Goal: Task Accomplishment & Management: Complete application form

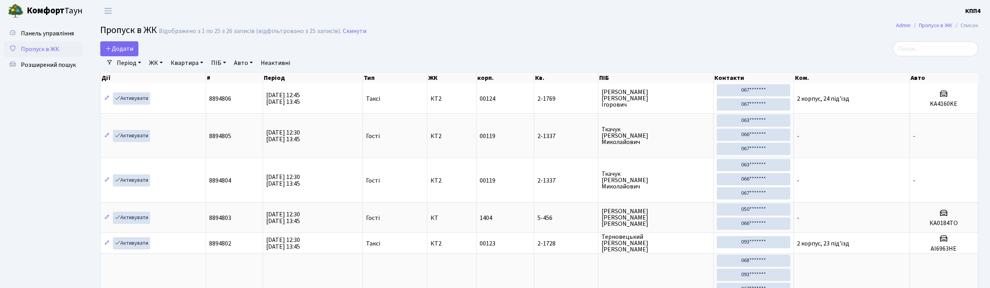
select select "25"
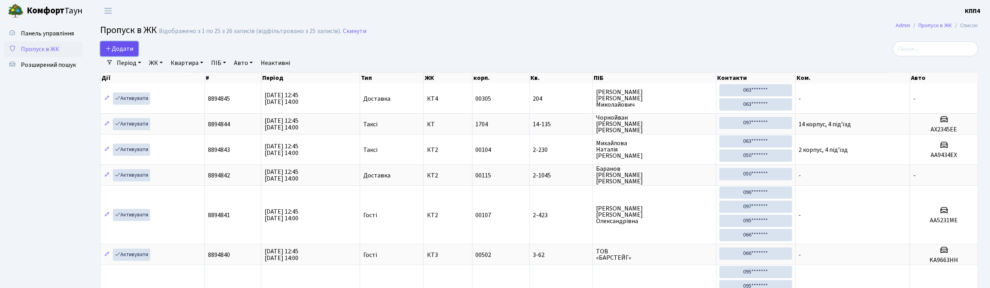
click at [112, 51] on span "Додати" at bounding box center [119, 48] width 28 height 9
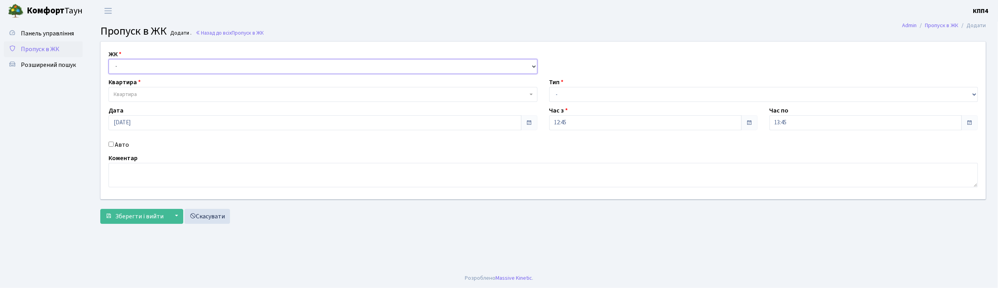
click at [158, 63] on select "- КТ, вул. Регенераторна, 4 КТ2, просп. [STREET_ADDRESS] [STREET_ADDRESS] [PERS…" at bounding box center [323, 66] width 429 height 15
select select "271"
click at [109, 59] on select "- КТ, вул. Регенераторна, 4 КТ2, просп. Соборності, 17 КТ3, вул. Березнева, 16 …" at bounding box center [323, 66] width 429 height 15
select select
click at [147, 98] on span "Квартира" at bounding box center [321, 94] width 414 height 8
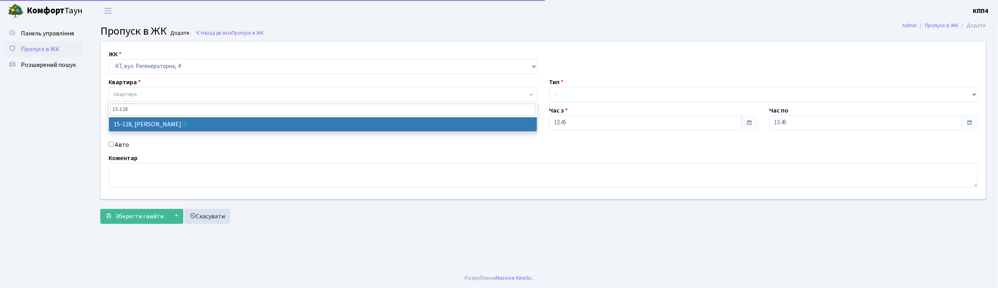
type input "15-128"
select select "8903"
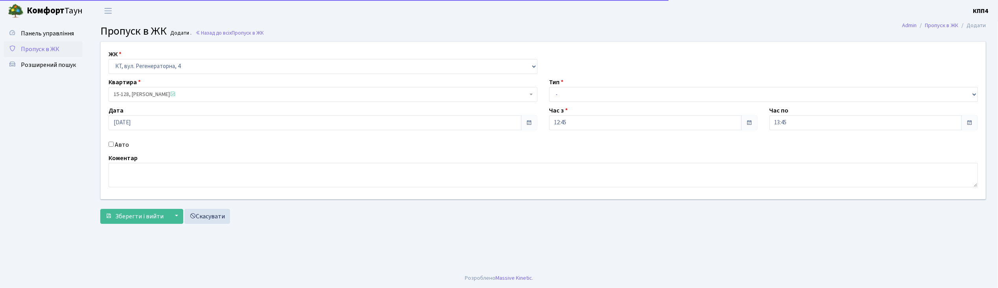
click at [116, 142] on label "Авто" at bounding box center [122, 144] width 14 height 9
click at [114, 142] on input "Авто" at bounding box center [111, 144] width 5 height 5
checkbox input "true"
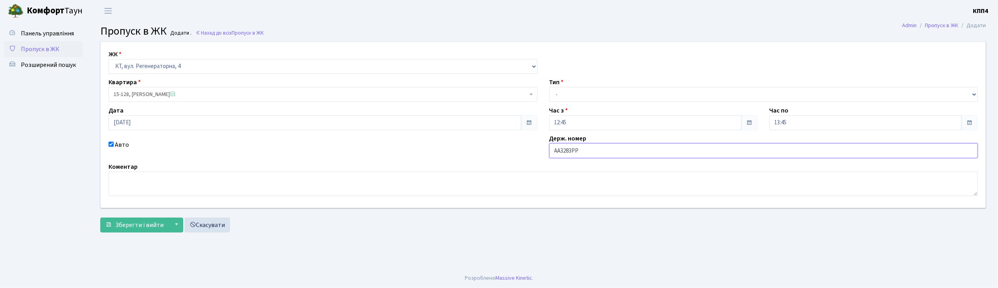
type input "АА3283РР"
click at [603, 98] on select "- Доставка Таксі Гості Сервіс" at bounding box center [763, 94] width 429 height 15
select select "2"
click at [549, 87] on select "- Доставка Таксі Гості Сервіс" at bounding box center [763, 94] width 429 height 15
click at [140, 229] on span "Зберегти і вийти" at bounding box center [139, 225] width 48 height 9
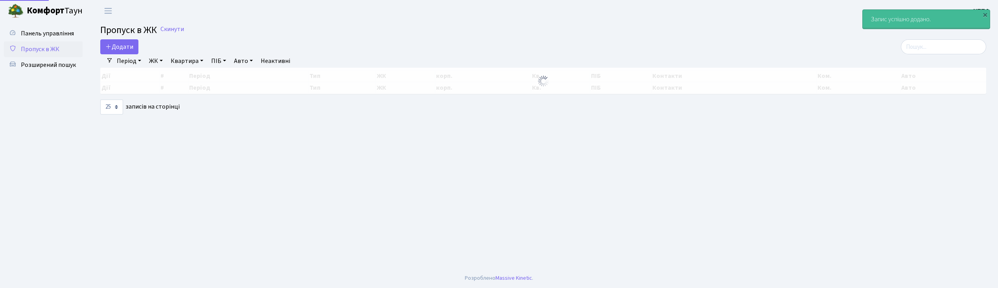
select select "25"
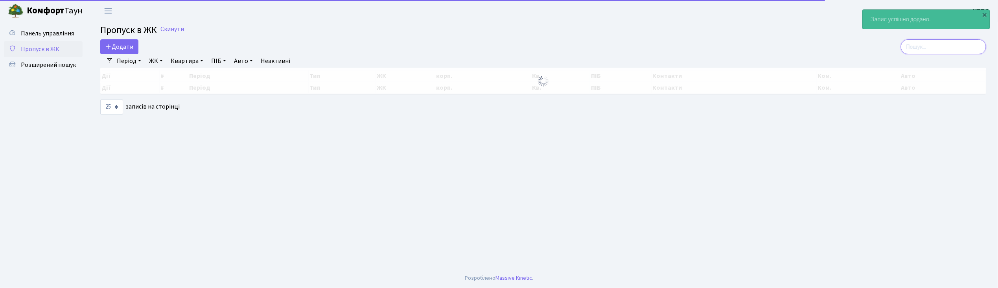
drag, startPoint x: 968, startPoint y: 46, endPoint x: 957, endPoint y: 51, distance: 12.0
click at [965, 46] on input "search" at bounding box center [943, 46] width 85 height 15
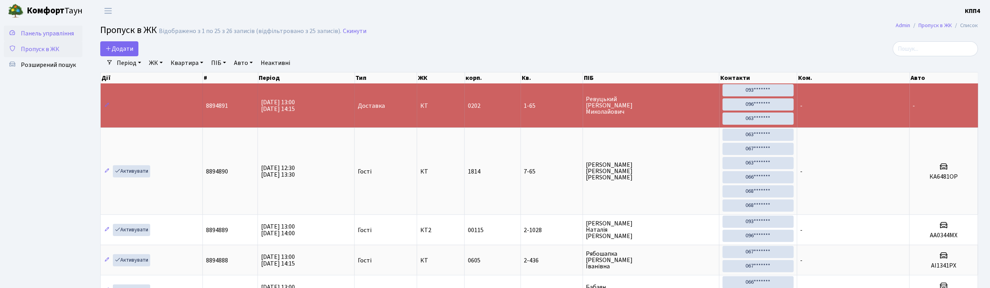
click at [49, 31] on span "Панель управління" at bounding box center [47, 33] width 53 height 9
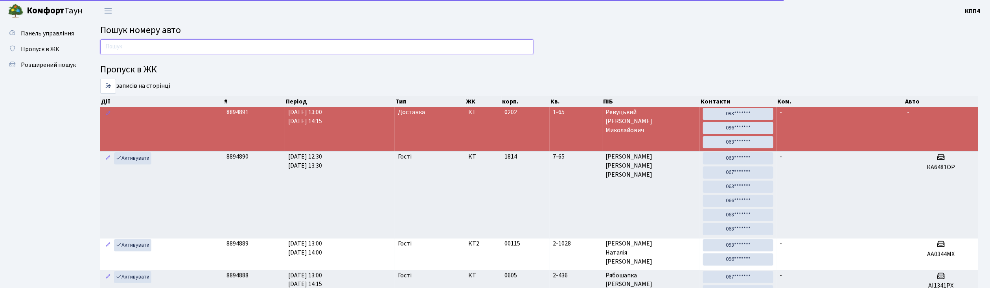
click at [117, 44] on input "text" at bounding box center [316, 46] width 433 height 15
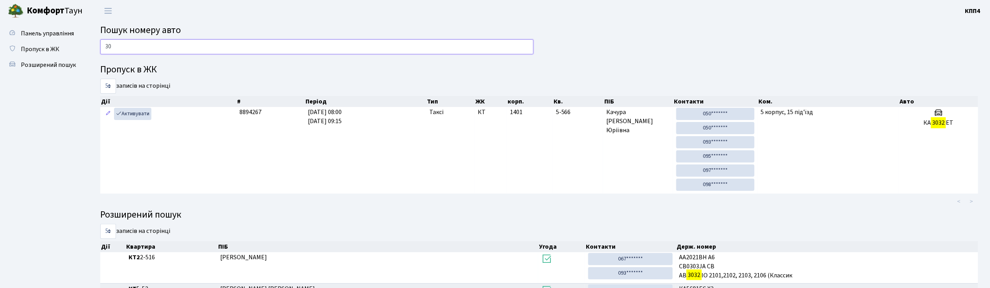
type input "3"
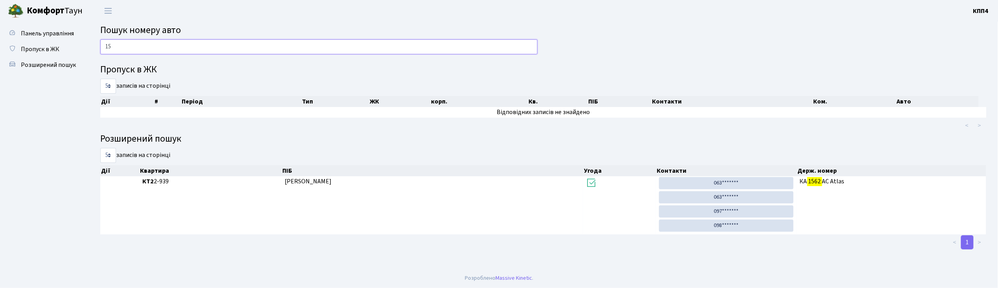
type input "1"
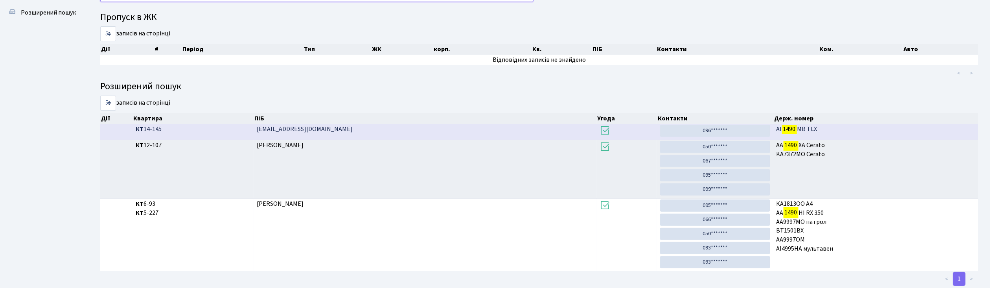
scroll to position [42, 0]
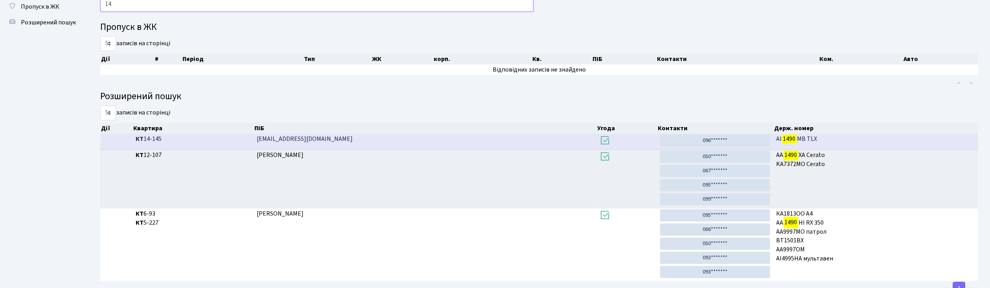
type input "1"
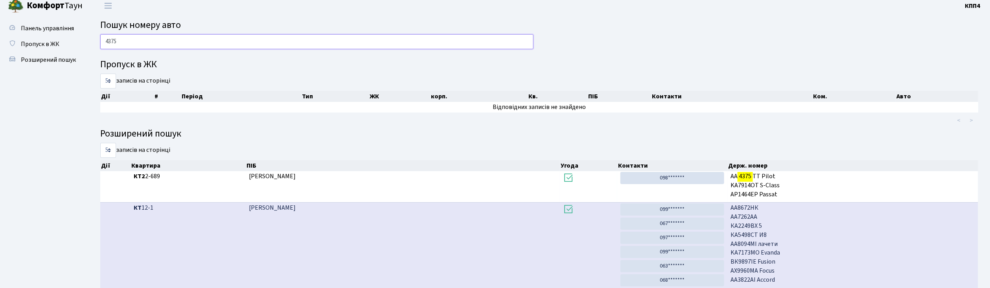
scroll to position [0, 0]
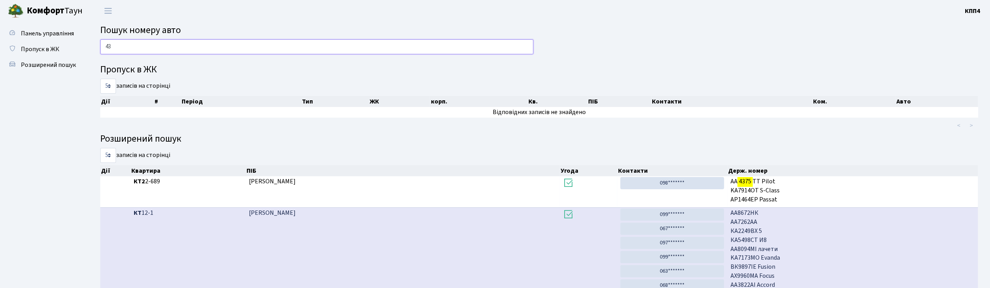
type input "4"
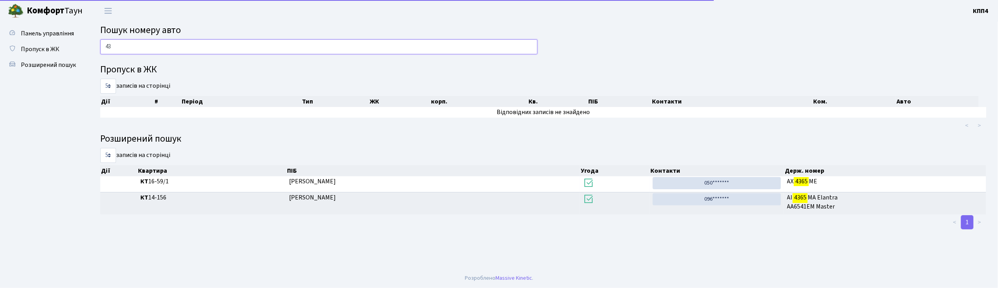
type input "4"
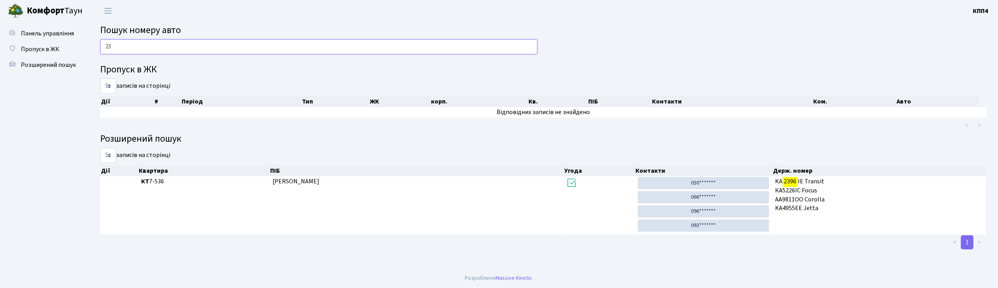
type input "2"
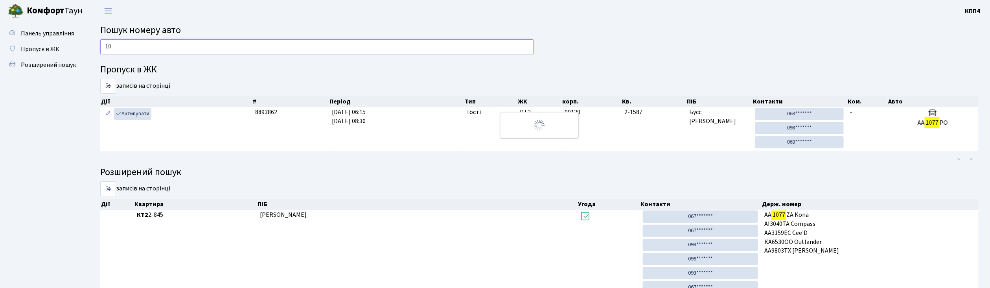
type input "1"
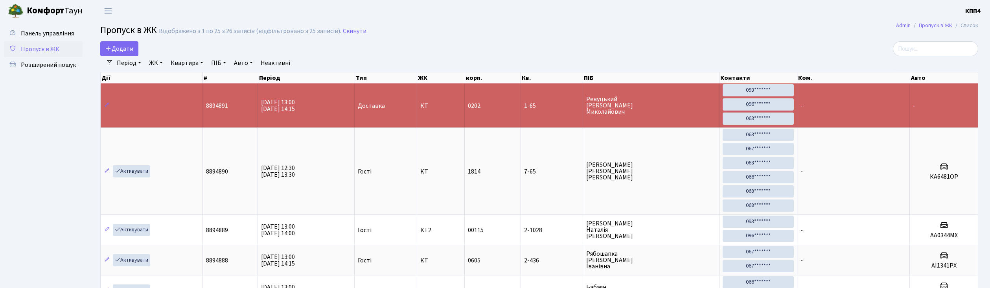
select select "25"
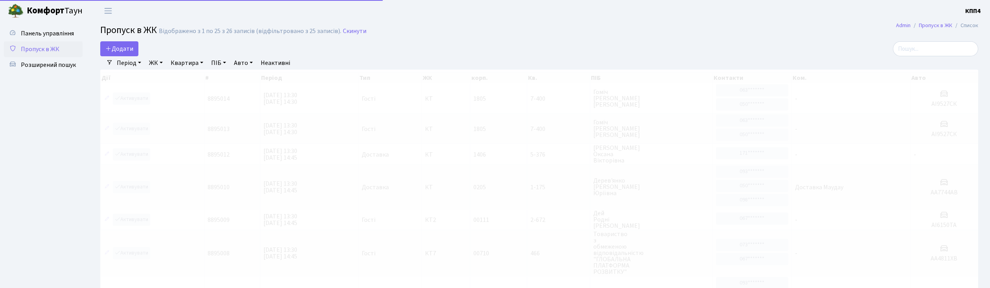
select select "25"
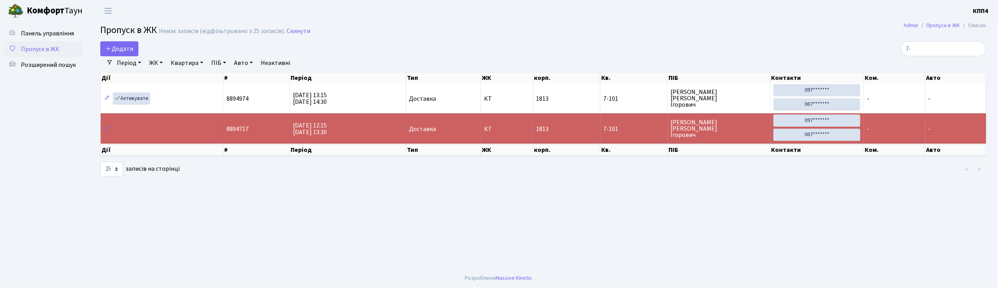
type input "7"
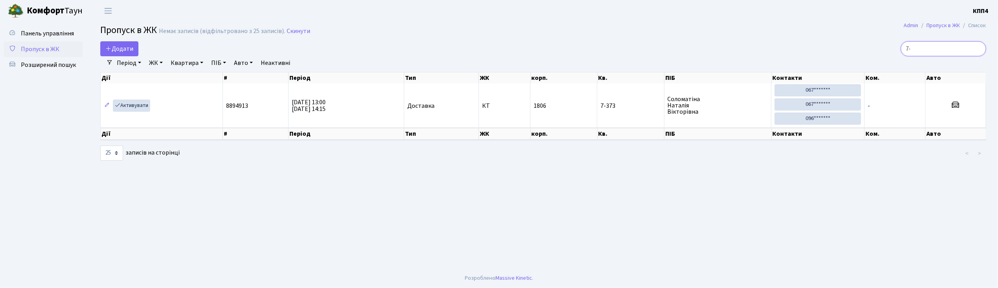
type input "7"
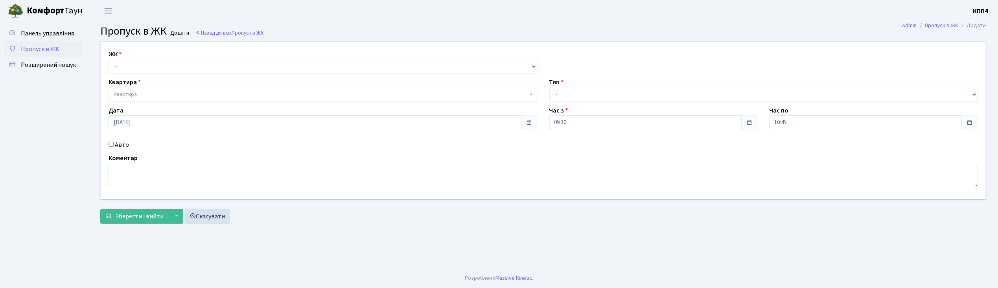
click at [112, 143] on input "Авто" at bounding box center [111, 144] width 5 height 5
checkbox input "true"
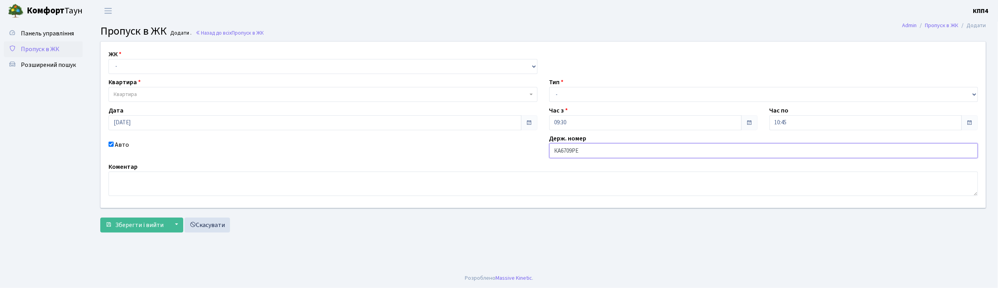
type input "КА6709РЕ"
click at [133, 65] on select "- КТ, вул. Регенераторна, 4 КТ2, просп. [STREET_ADDRESS] [STREET_ADDRESS] [PERS…" at bounding box center [323, 66] width 429 height 15
select select "271"
click at [109, 59] on select "- КТ, вул. Регенераторна, 4 КТ2, просп. [STREET_ADDRESS] [STREET_ADDRESS] [PERS…" at bounding box center [323, 66] width 429 height 15
select select
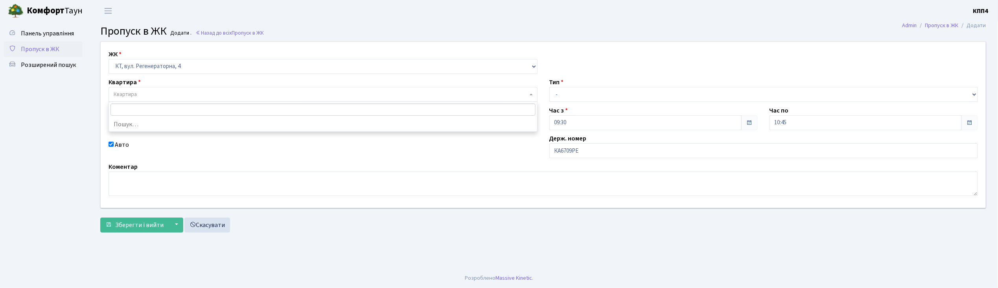
click at [136, 95] on span "Квартира" at bounding box center [125, 94] width 23 height 8
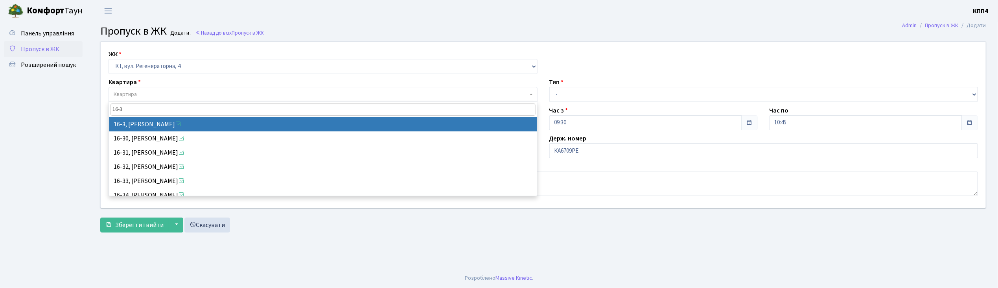
type input "16-3"
select select "8564"
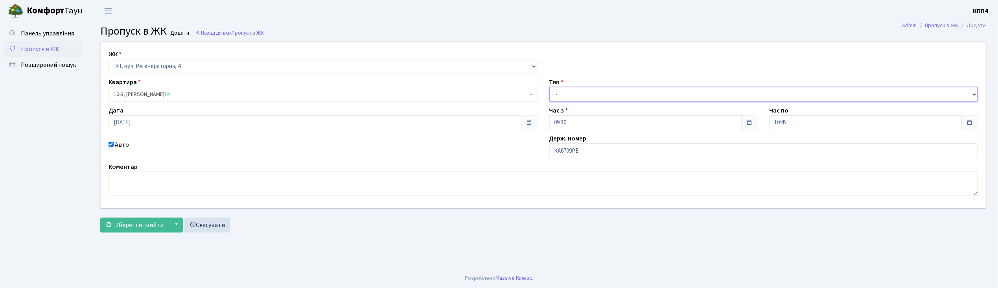
click at [557, 93] on select "- Доставка Таксі Гості Сервіс" at bounding box center [763, 94] width 429 height 15
select select "2"
click at [549, 87] on select "- Доставка Таксі Гості Сервіс" at bounding box center [763, 94] width 429 height 15
click at [150, 230] on button "Зберегти і вийти" at bounding box center [134, 224] width 68 height 15
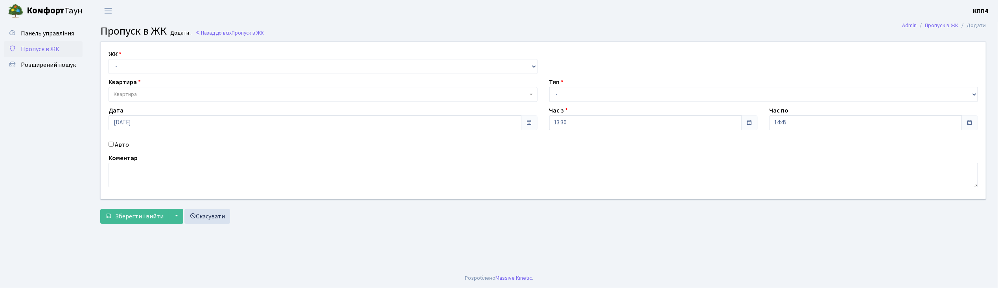
click at [113, 145] on input "Авто" at bounding box center [111, 144] width 5 height 5
checkbox input "true"
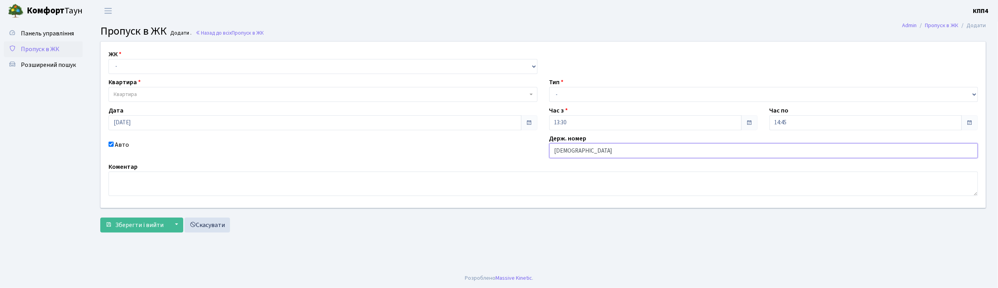
type input "[DEMOGRAPHIC_DATA]"
click at [138, 66] on select "- КТ, вул. Регенераторна, 4 КТ2, просп. [STREET_ADDRESS] [STREET_ADDRESS] [PERS…" at bounding box center [323, 66] width 429 height 15
select select "271"
click at [109, 59] on select "- КТ, вул. Регенераторна, 4 КТ2, просп. [STREET_ADDRESS] [STREET_ADDRESS] [PERS…" at bounding box center [323, 66] width 429 height 15
select select
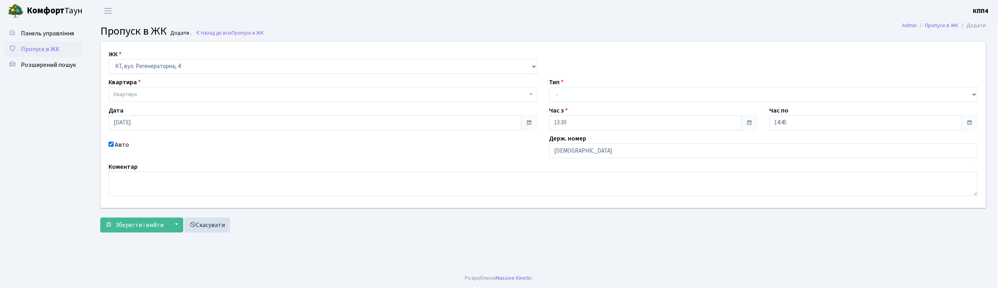
click at [136, 90] on span "Квартира" at bounding box center [125, 94] width 23 height 8
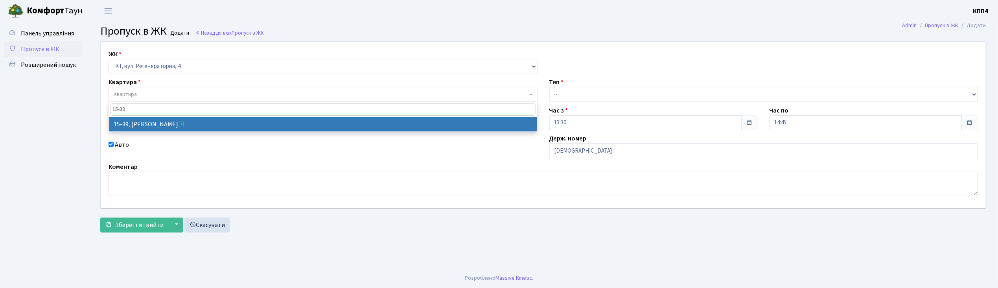
type input "15-39"
select select "8814"
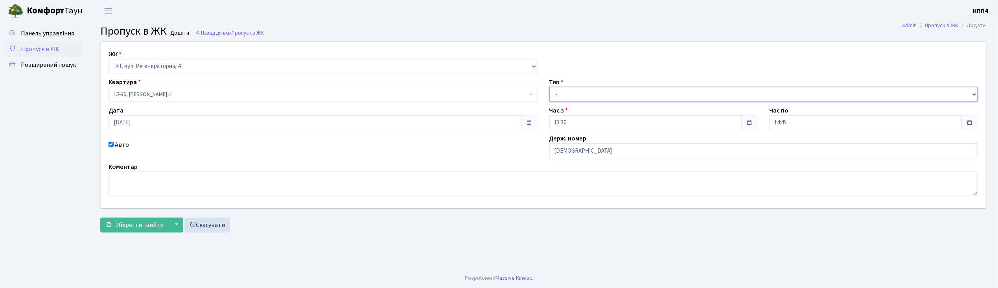
click at [562, 97] on select "- Доставка Таксі Гості Сервіс" at bounding box center [763, 94] width 429 height 15
select select "2"
click at [549, 87] on select "- Доставка Таксі Гості Сервіс" at bounding box center [763, 94] width 429 height 15
click at [129, 231] on button "Зберегти і вийти" at bounding box center [134, 224] width 68 height 15
